Goal: Task Accomplishment & Management: Manage account settings

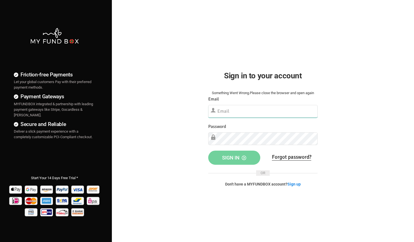
click at [272, 108] on input "text" at bounding box center [262, 111] width 109 height 13
type input "[PERSON_NAME][EMAIL_ADDRESS][DOMAIN_NAME]"
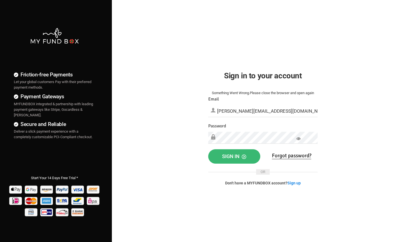
click at [246, 156] on icon "button" at bounding box center [244, 156] width 4 height 4
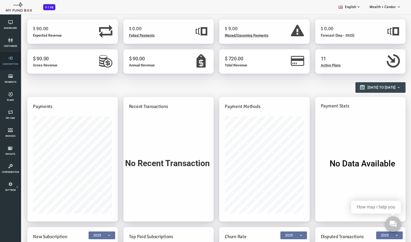
click at [10, 59] on icon at bounding box center [10, 58] width 17 height 4
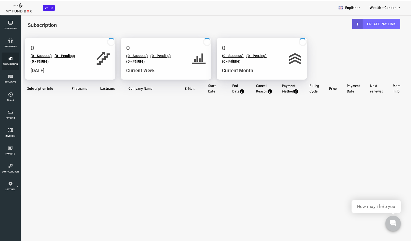
select select "100"
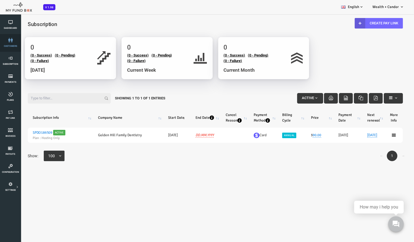
click at [10, 42] on icon at bounding box center [10, 40] width 17 height 4
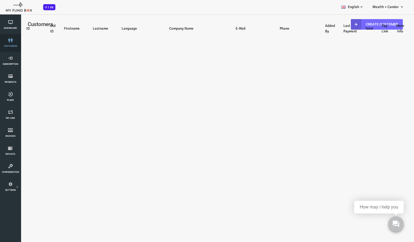
select select "100"
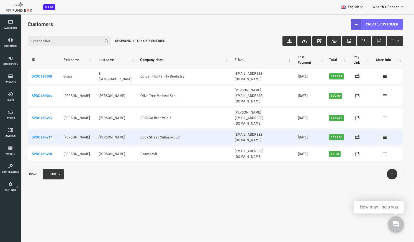
click at [119, 130] on td "Cook Street Culinary LLC" at bounding box center [166, 137] width 95 height 14
click at [24, 135] on link "SPDO186437" at bounding box center [25, 137] width 20 height 4
